Goal: Information Seeking & Learning: Find specific fact

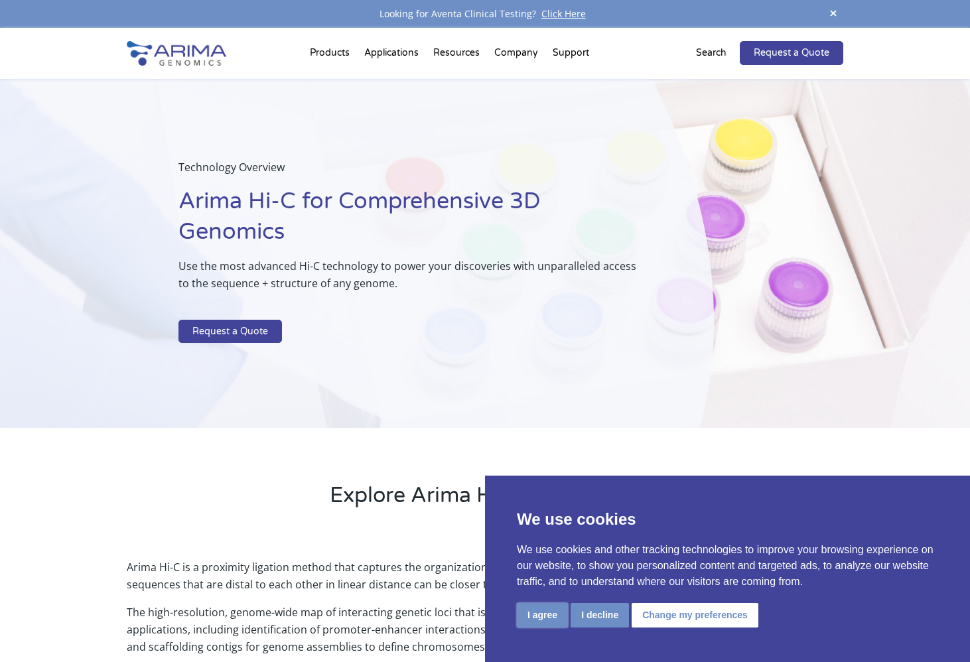
click at [538, 616] on button "I agree" at bounding box center [542, 615] width 51 height 25
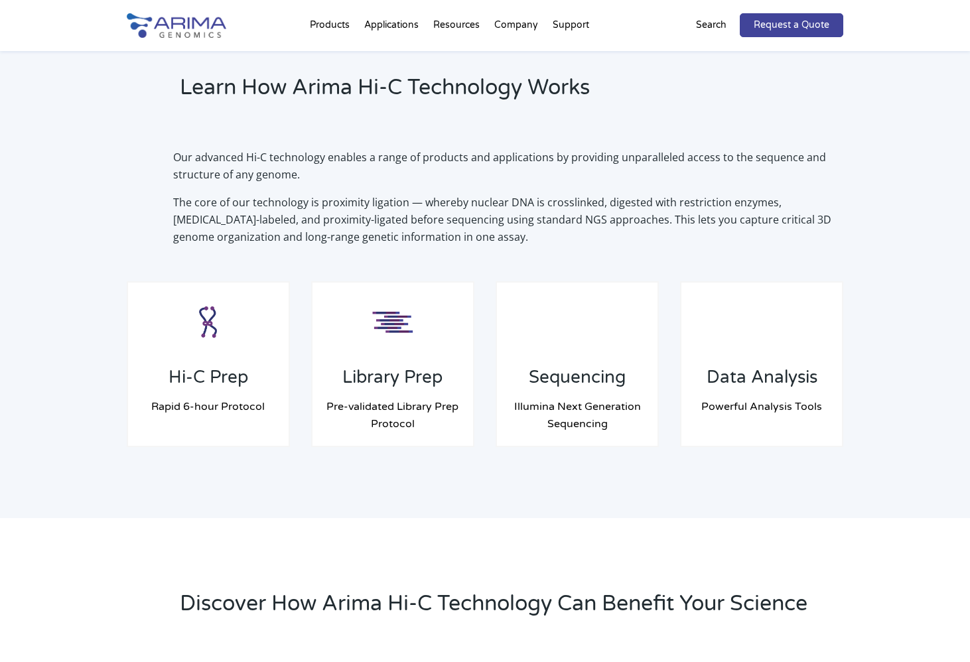
scroll to position [958, 0]
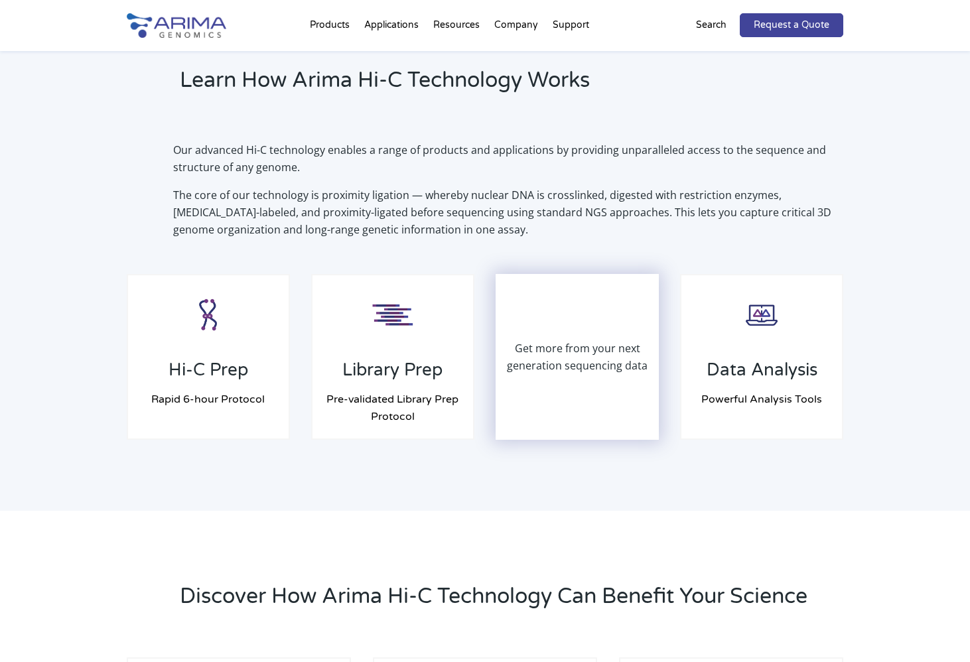
click at [601, 401] on div "Get more from your next generation sequencing data" at bounding box center [577, 356] width 160 height 163
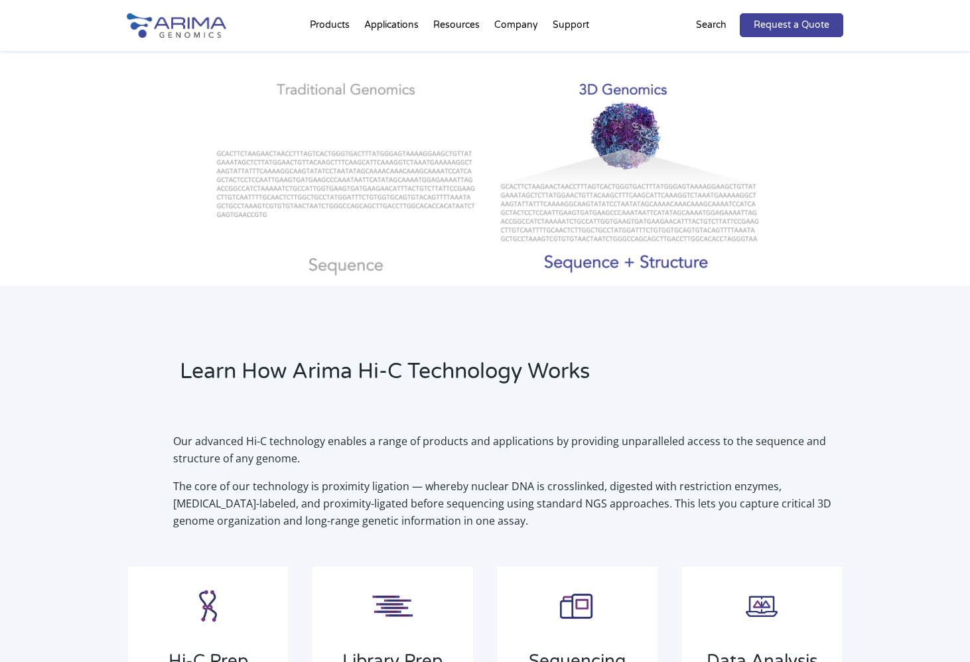
scroll to position [656, 0]
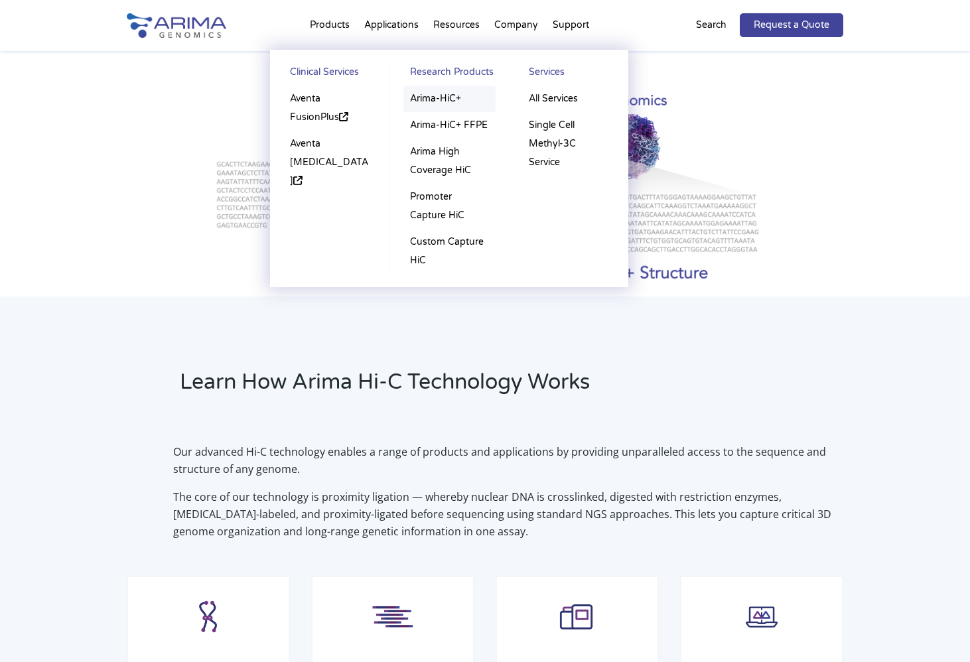
click at [443, 97] on link "Arima-HiC+" at bounding box center [449, 99] width 92 height 27
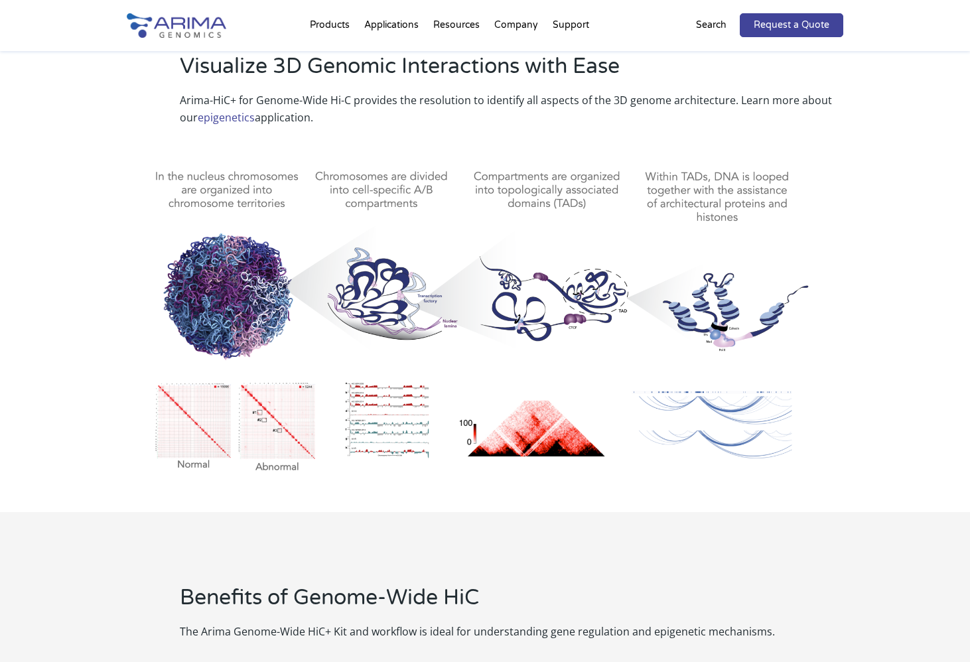
scroll to position [631, 0]
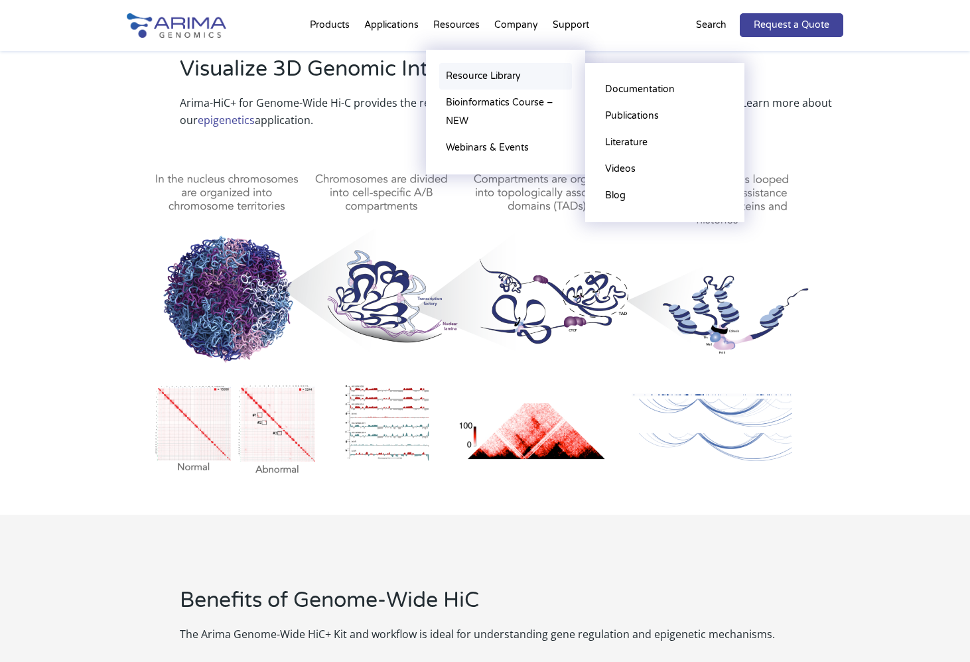
click at [473, 76] on link "Resource Library" at bounding box center [505, 76] width 133 height 27
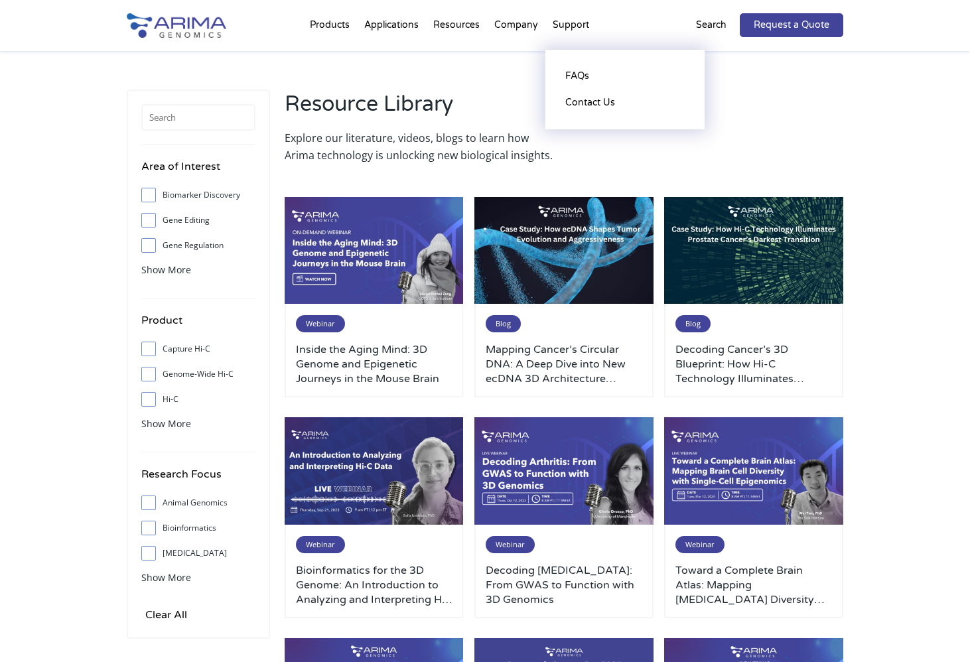
click at [566, 26] on li "Support FAQs Contact Us" at bounding box center [570, 27] width 51 height 45
click at [576, 75] on link "FAQs" at bounding box center [624, 76] width 133 height 27
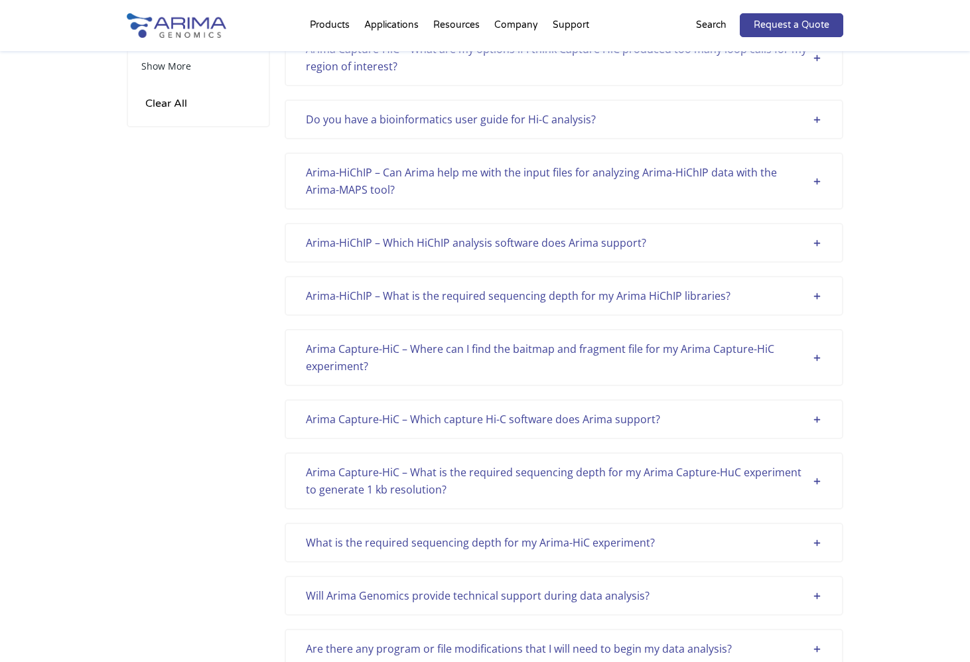
scroll to position [204, 0]
click at [753, 294] on div "Arima-HiChIP – What is the required sequencing depth for my Arima HiChIP librar…" at bounding box center [564, 294] width 516 height 17
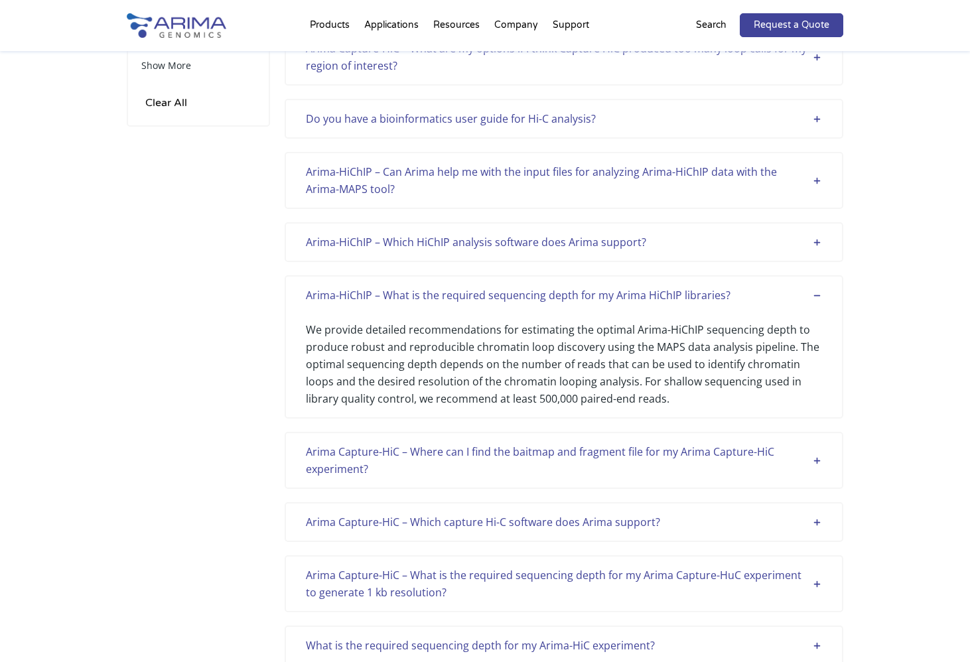
click at [644, 396] on div "We provide detailed recommendations for estimating the optimal Arima-HiChIP seq…" at bounding box center [564, 355] width 516 height 103
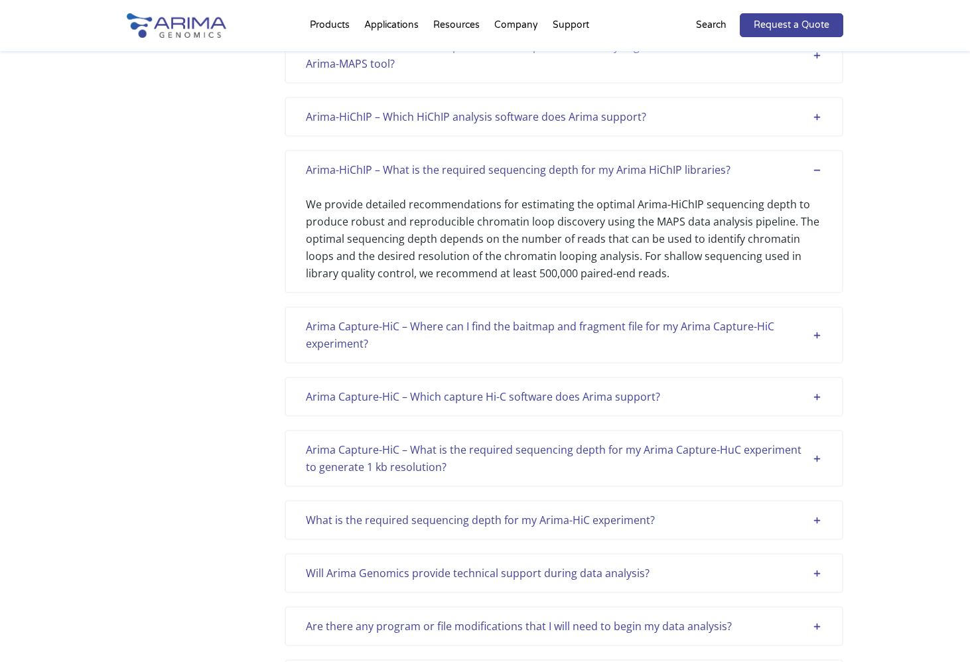
scroll to position [347, 0]
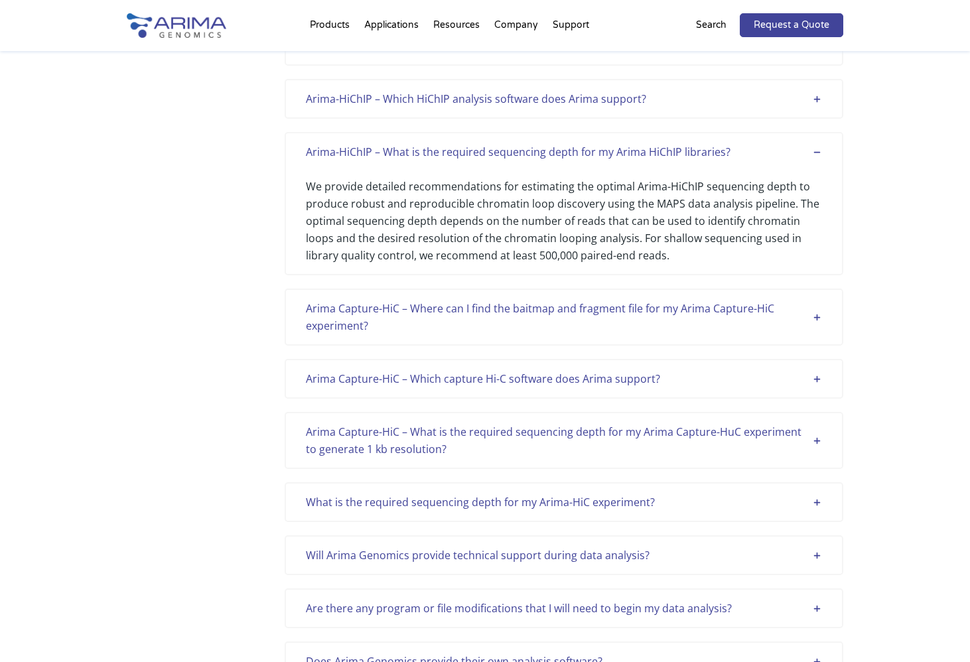
click at [582, 501] on div "What is the required sequencing depth for my Arima-HiC experiment?" at bounding box center [564, 501] width 516 height 17
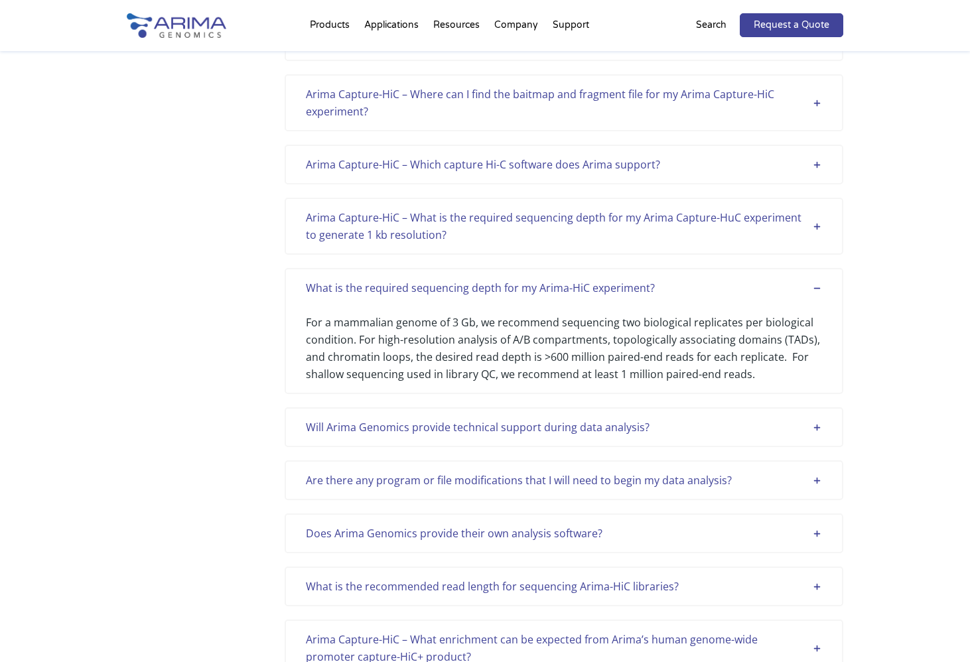
scroll to position [562, 0]
drag, startPoint x: 547, startPoint y: 355, endPoint x: 688, endPoint y: 357, distance: 141.3
click at [688, 357] on div "For a mammalian genome of 3 Gb, we recommend sequencing two biological replicat…" at bounding box center [564, 339] width 516 height 86
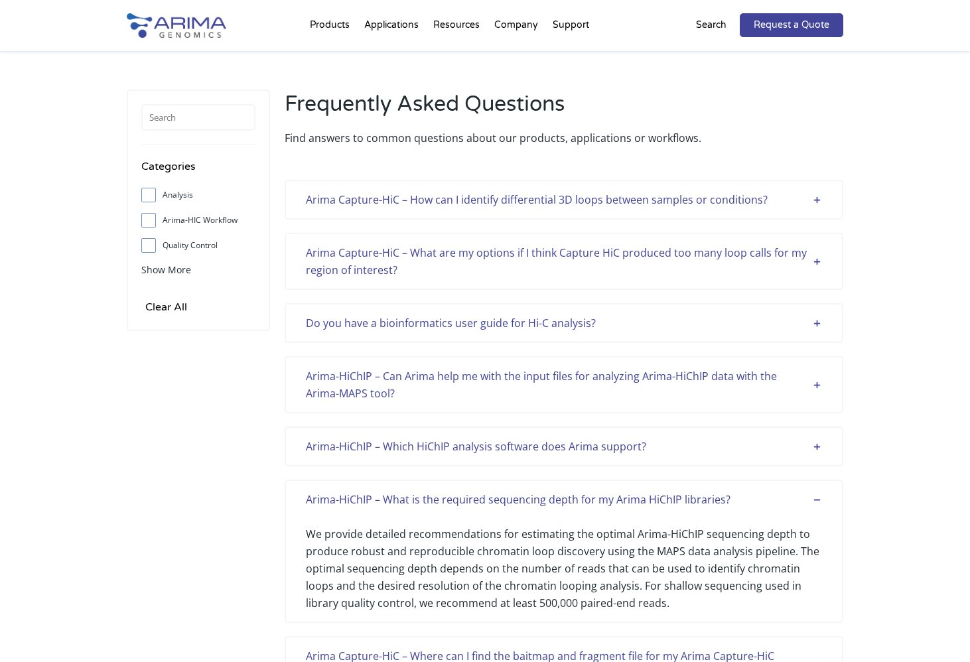
scroll to position [5, 0]
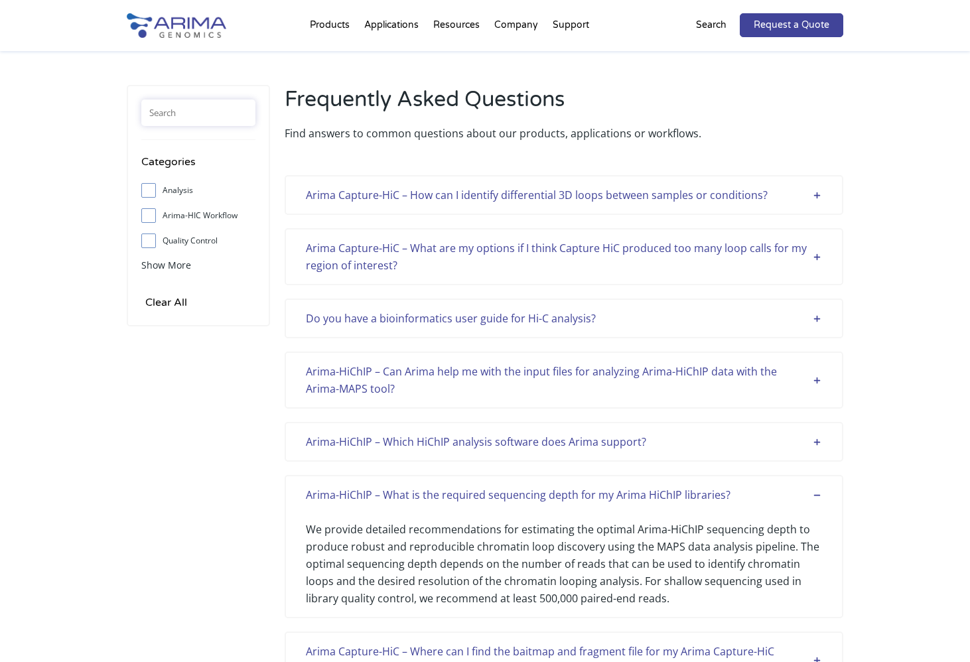
click at [202, 117] on input "text" at bounding box center [198, 112] width 114 height 27
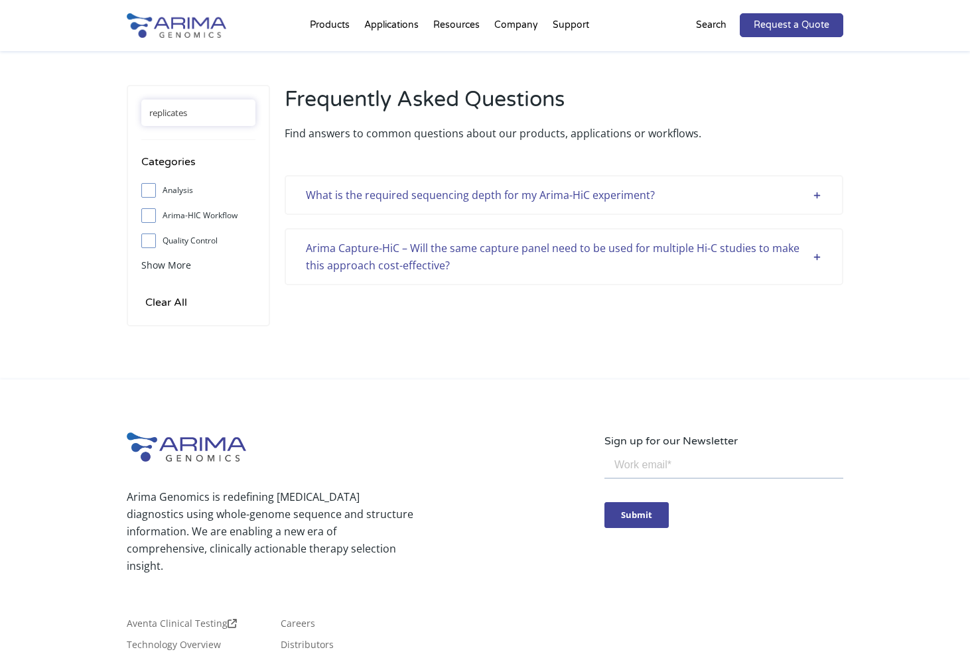
type input "replicates"
click at [543, 246] on div "Arima Capture-HiC – Will the same capture panel need to be used for multiple Hi…" at bounding box center [564, 256] width 516 height 34
click at [819, 257] on div "Arima Capture-HiC – Will the same capture panel need to be used for multiple Hi…" at bounding box center [564, 256] width 516 height 34
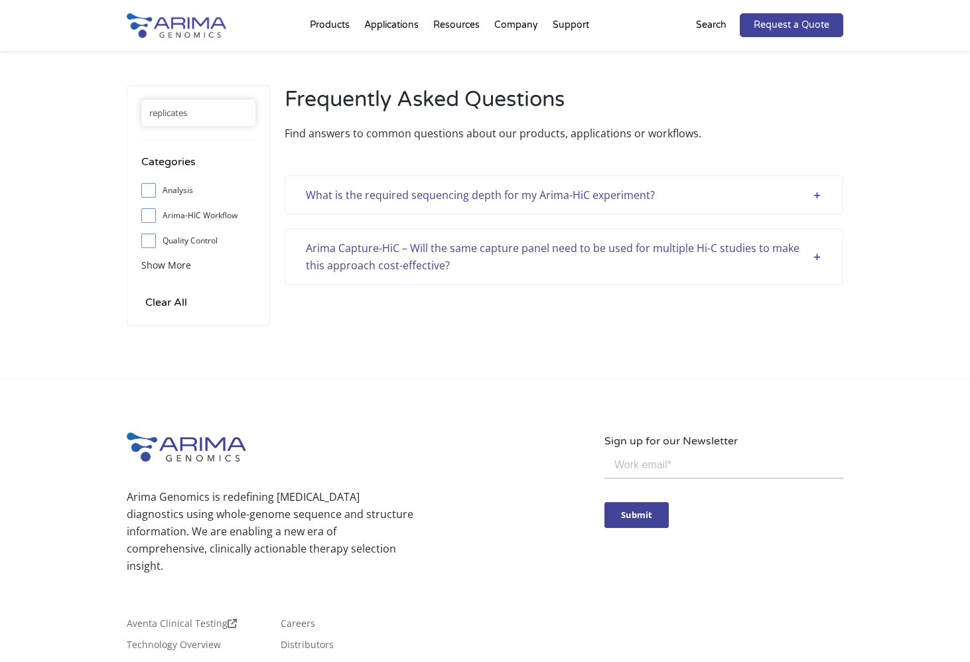
click at [819, 257] on div "Arima Capture-HiC – Will the same capture panel need to be used for multiple Hi…" at bounding box center [564, 256] width 516 height 34
click at [666, 186] on div "What is the required sequencing depth for my Arima-HiC experiment?" at bounding box center [564, 194] width 516 height 17
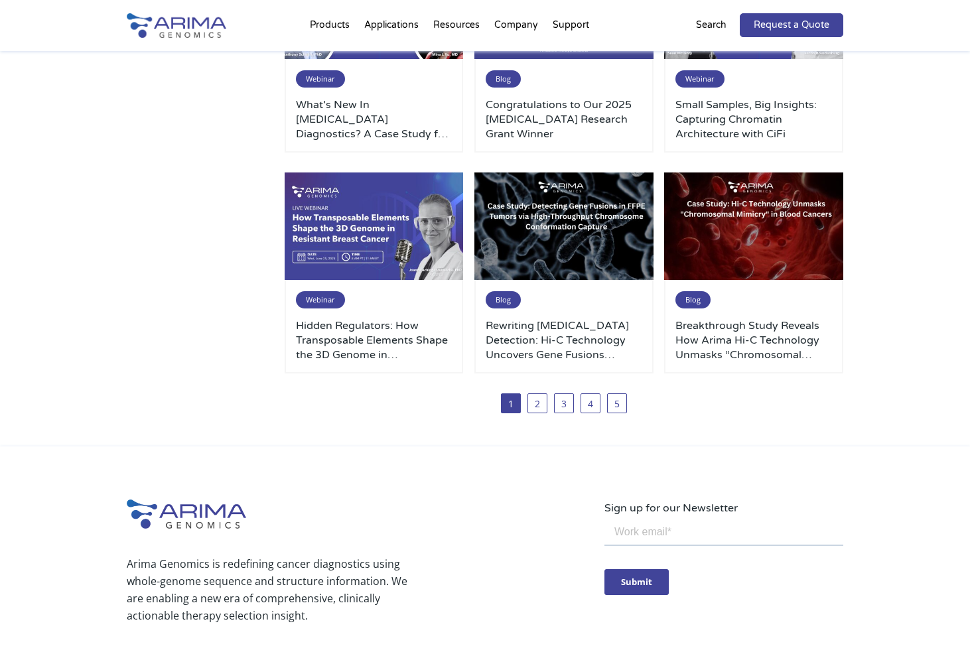
scroll to position [688, 0]
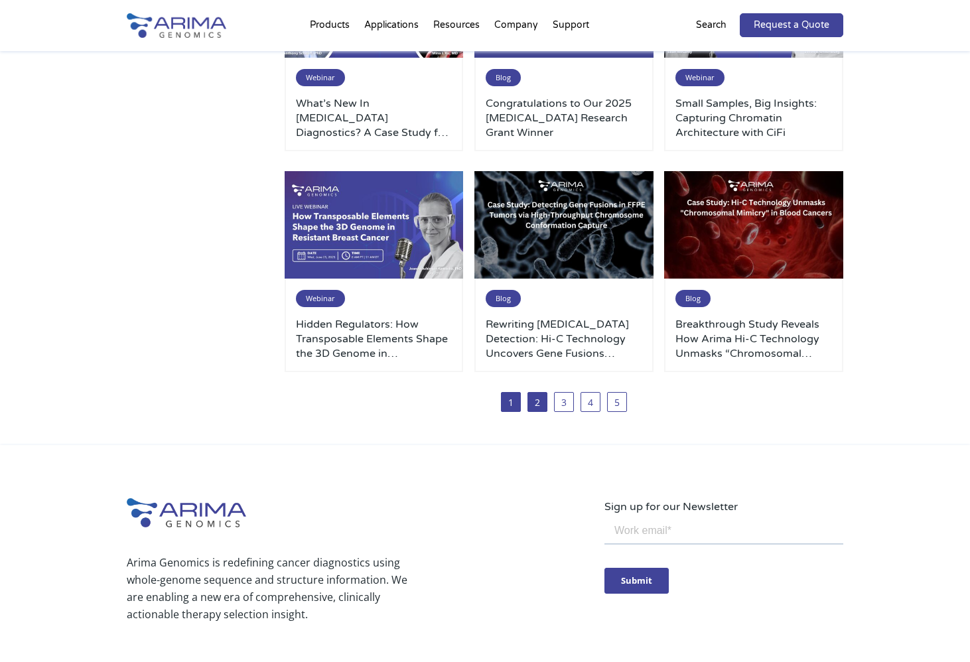
click at [532, 403] on link "2" at bounding box center [537, 402] width 20 height 20
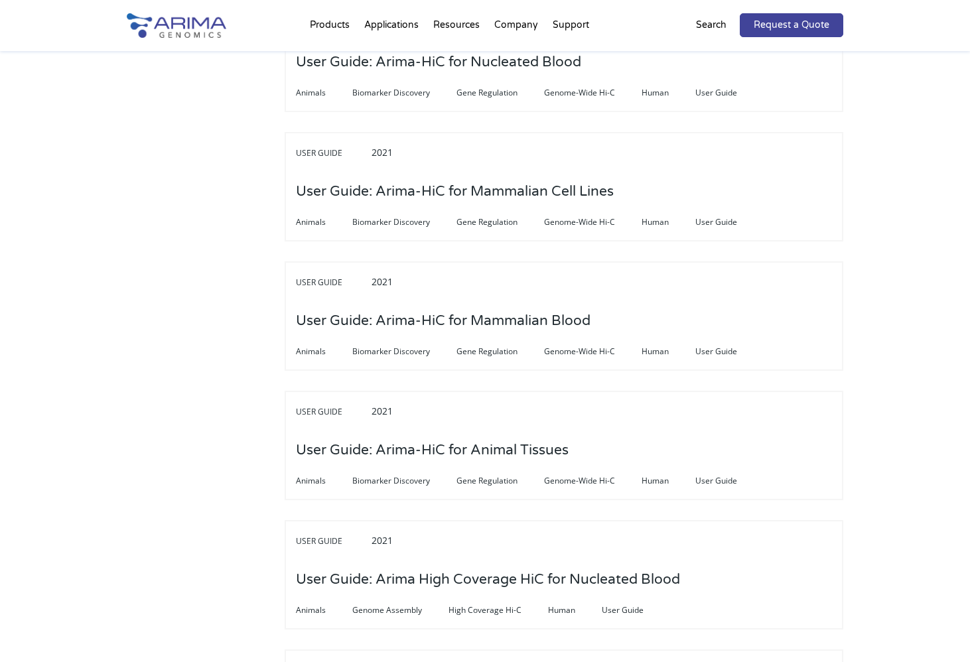
scroll to position [3558, 0]
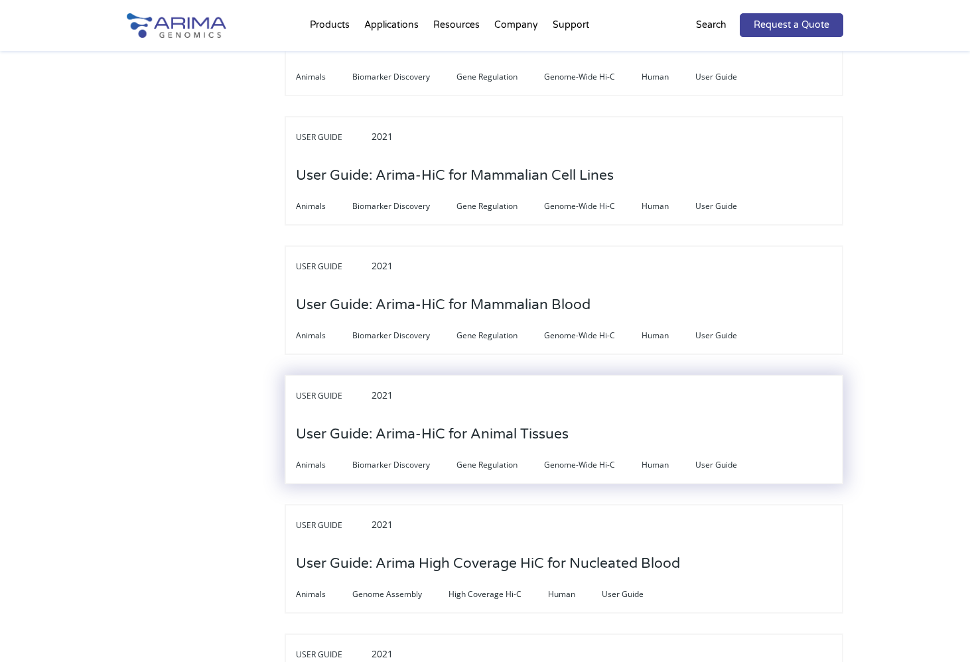
click at [476, 415] on h3 "User Guide: Arima-HiC for Animal Tissues" at bounding box center [432, 434] width 273 height 41
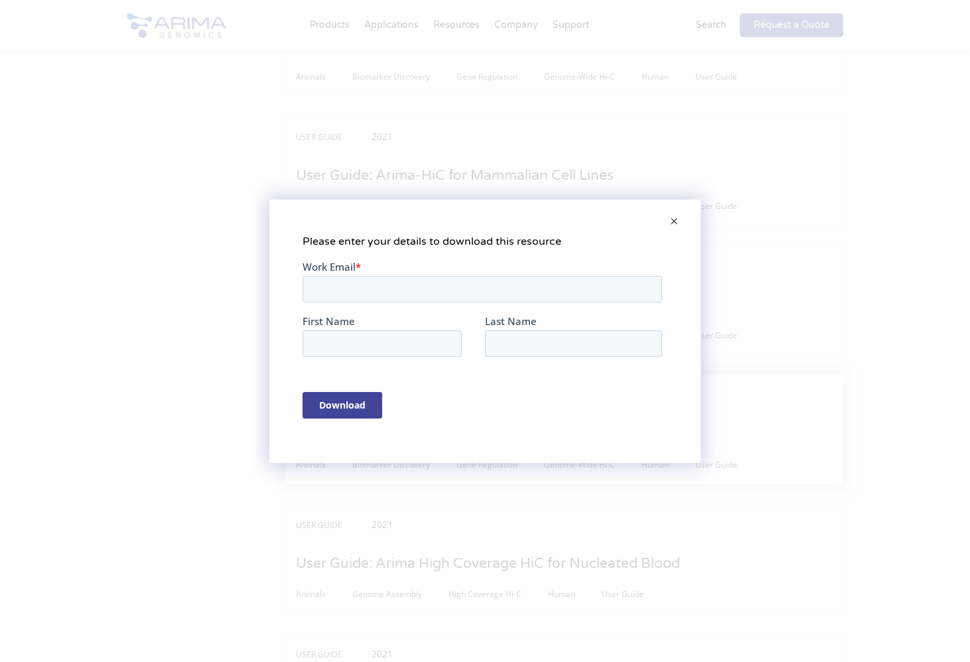
scroll to position [0, 0]
click at [673, 217] on span at bounding box center [673, 222] width 27 height 32
